Goal: Task Accomplishment & Management: Use online tool/utility

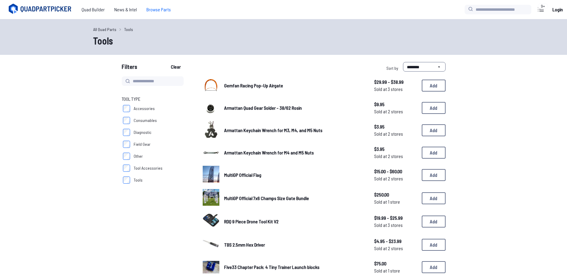
click at [160, 11] on span "Browse Parts" at bounding box center [159, 10] width 34 height 12
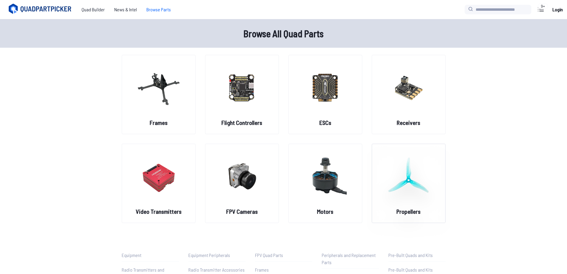
click at [386, 172] on figure at bounding box center [408, 175] width 67 height 63
click at [334, 175] on img at bounding box center [325, 176] width 43 height 52
click at [282, 196] on div "Frames Flight Controllers ESCs Receivers Video Transmitters FPV Cameras Motors …" at bounding box center [284, 139] width 324 height 168
click at [305, 192] on img at bounding box center [325, 176] width 43 height 52
click at [327, 211] on h2 "Motors" at bounding box center [325, 211] width 16 height 8
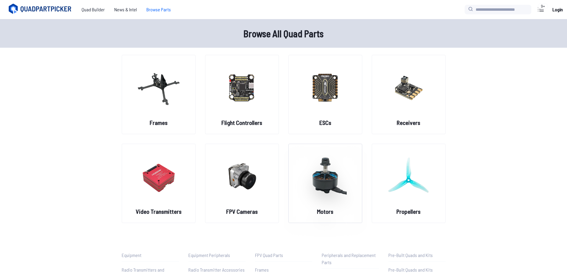
click at [313, 204] on figure at bounding box center [325, 175] width 67 height 63
click at [323, 202] on figure at bounding box center [325, 175] width 67 height 63
click at [325, 206] on figure at bounding box center [325, 175] width 67 height 63
click at [122, 60] on div "Frames" at bounding box center [159, 94] width 74 height 79
click at [154, 75] on img at bounding box center [158, 87] width 43 height 52
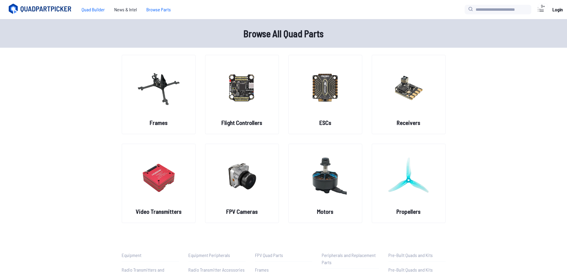
click at [87, 9] on span "Quad Builder" at bounding box center [93, 10] width 33 height 12
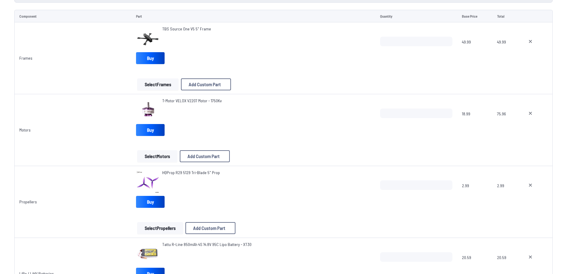
scroll to position [30, 0]
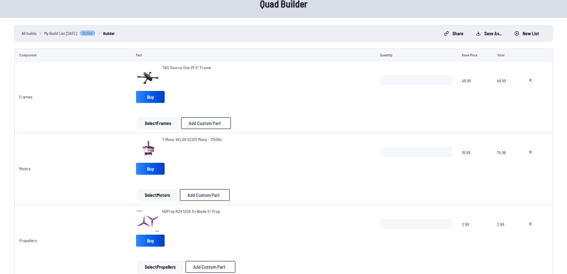
click at [55, 32] on span "My Build List [DATE]" at bounding box center [60, 33] width 33 height 6
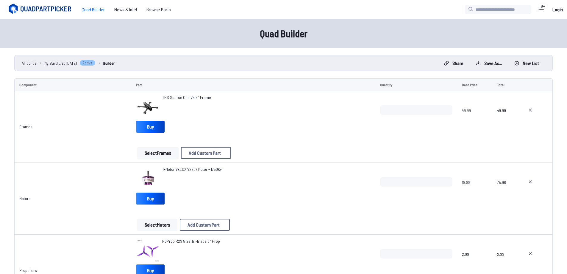
click at [25, 64] on span "All builds" at bounding box center [29, 63] width 15 height 6
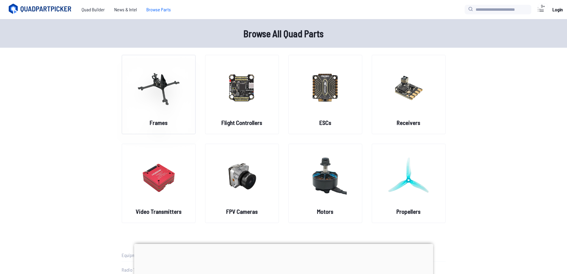
click at [146, 111] on img at bounding box center [158, 87] width 43 height 52
click at [87, 10] on span "Quad Builder" at bounding box center [93, 10] width 33 height 12
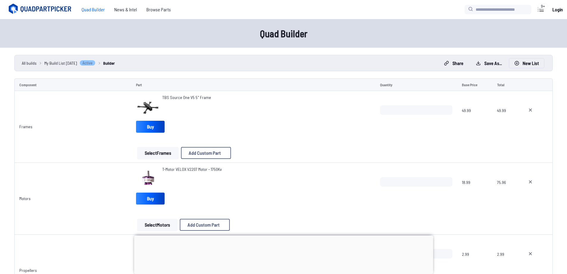
click at [523, 65] on button "New List" at bounding box center [526, 63] width 35 height 10
click at [334, 164] on button "Start new build" at bounding box center [331, 162] width 35 height 9
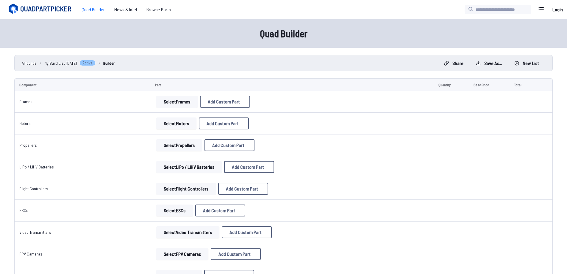
click at [160, 106] on button "Select Frames" at bounding box center [176, 102] width 41 height 12
click at [182, 126] on button "Select Motors" at bounding box center [176, 123] width 40 height 12
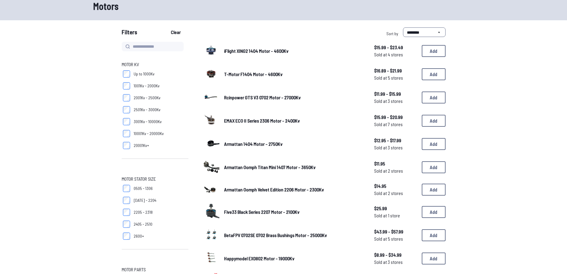
scroll to position [60, 0]
